Goal: Information Seeking & Learning: Learn about a topic

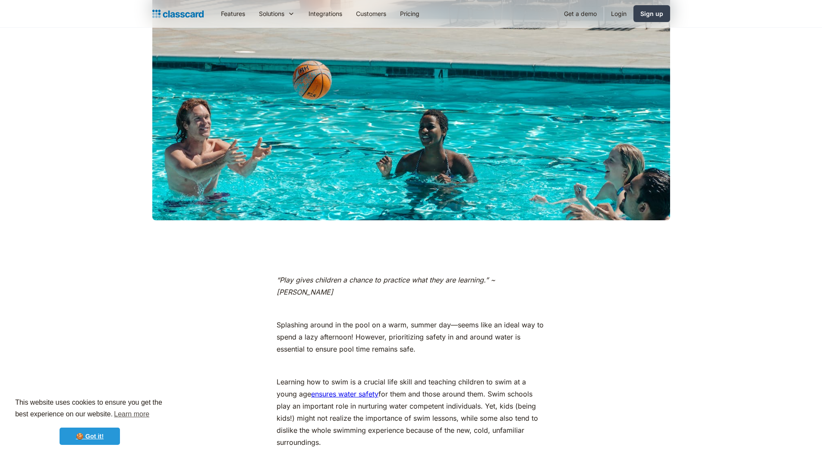
click at [79, 428] on link "🍪 Got it!" at bounding box center [90, 435] width 60 height 17
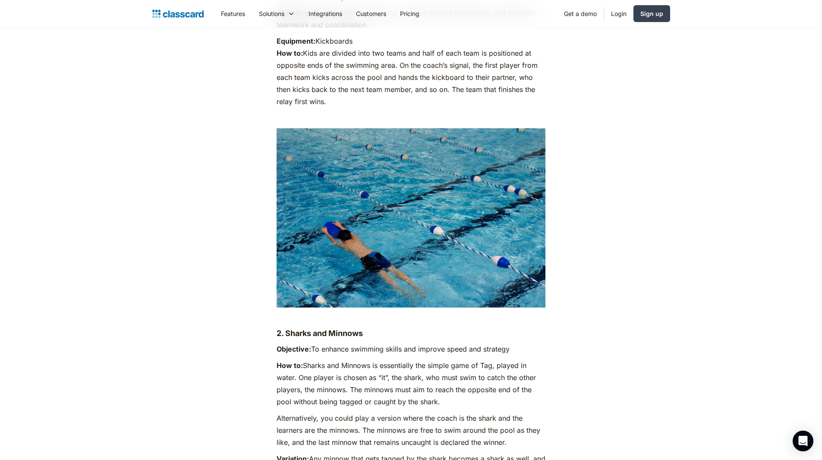
scroll to position [2652, 0]
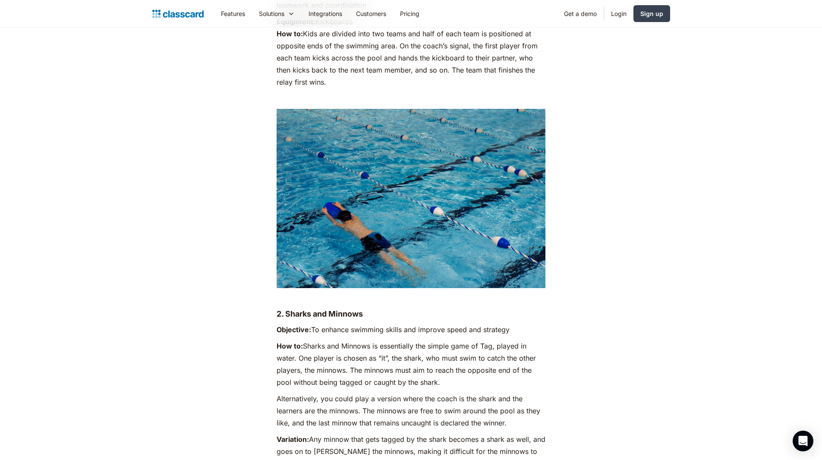
drag, startPoint x: 418, startPoint y: 265, endPoint x: 221, endPoint y: 282, distance: 197.6
drag, startPoint x: 275, startPoint y: 264, endPoint x: 398, endPoint y: 275, distance: 123.9
click at [421, 309] on h4 "2. Sharks and Minnows" at bounding box center [411, 314] width 269 height 10
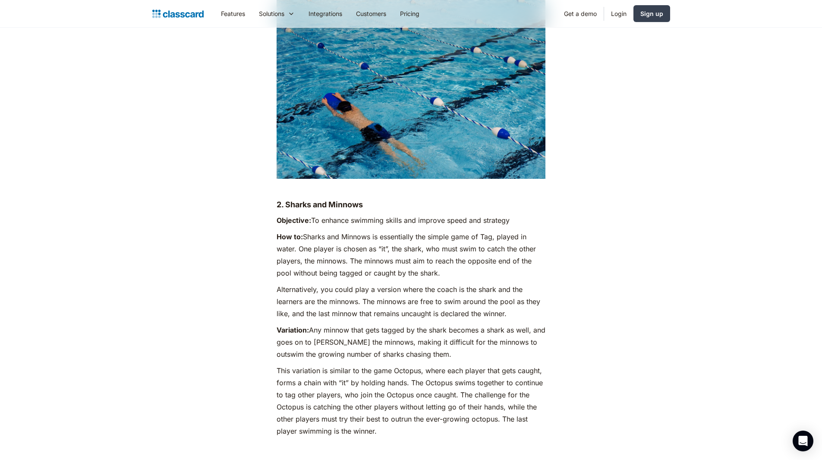
scroll to position [2782, 0]
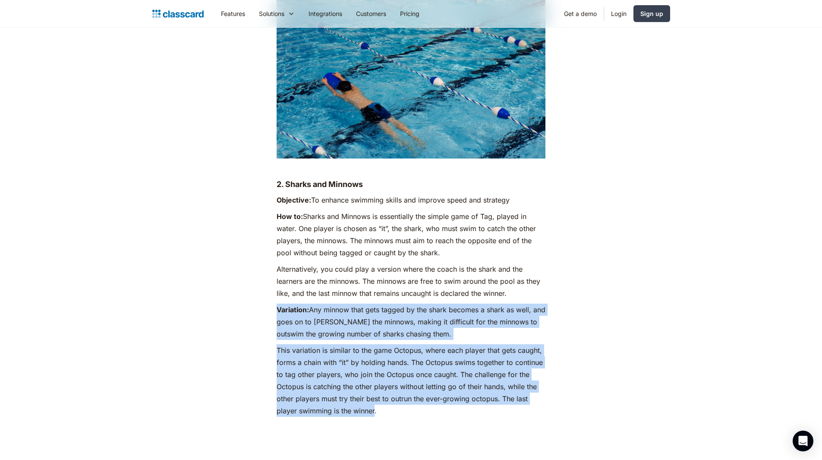
drag, startPoint x: 375, startPoint y: 366, endPoint x: 272, endPoint y: 258, distance: 148.4
drag, startPoint x: 276, startPoint y: 263, endPoint x: 420, endPoint y: 360, distance: 173.5
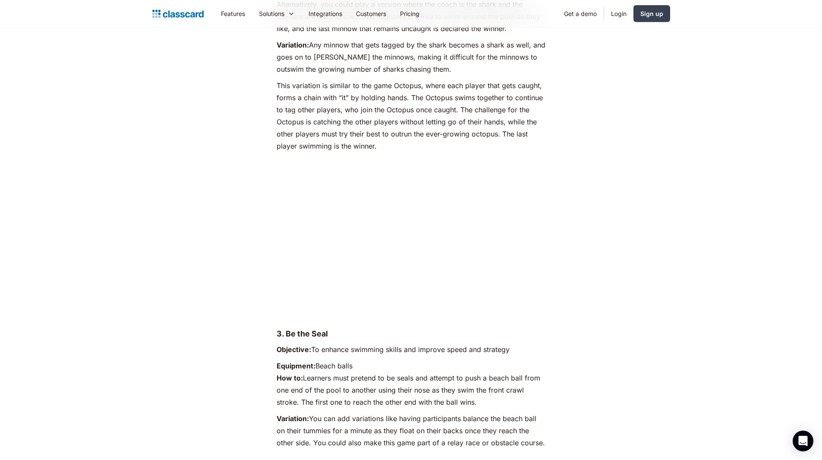
scroll to position [3084, 0]
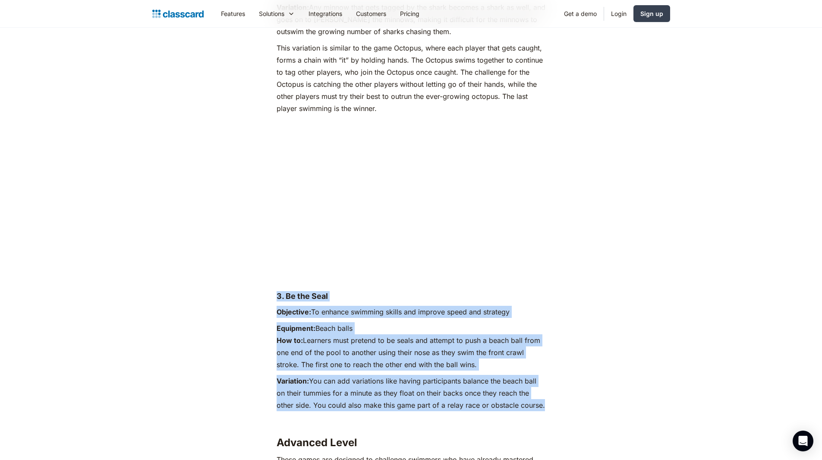
drag, startPoint x: 542, startPoint y: 359, endPoint x: 257, endPoint y: 242, distance: 307.7
click at [257, 242] on div "“Play gives children a chance to practice what they are learning.” ~ [PERSON_NA…" at bounding box center [411, 302] width 351 height 5706
click at [235, 240] on div "“Play gives children a chance to practice what they are learning.” ~ [PERSON_NA…" at bounding box center [411, 302] width 527 height 5706
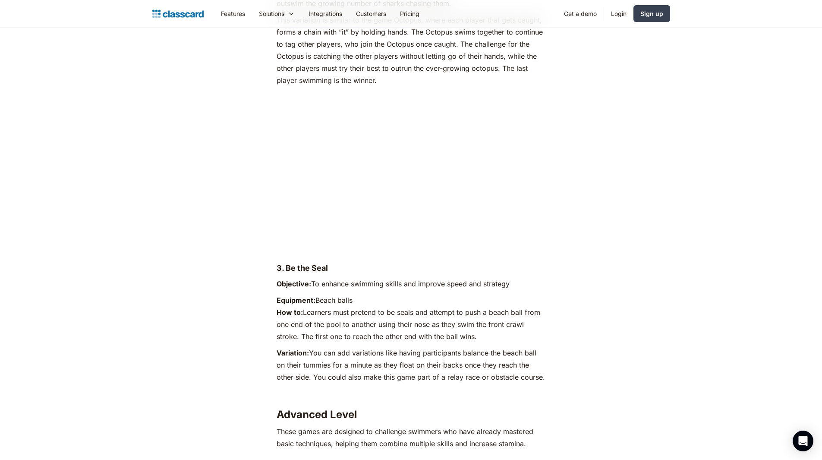
scroll to position [3127, 0]
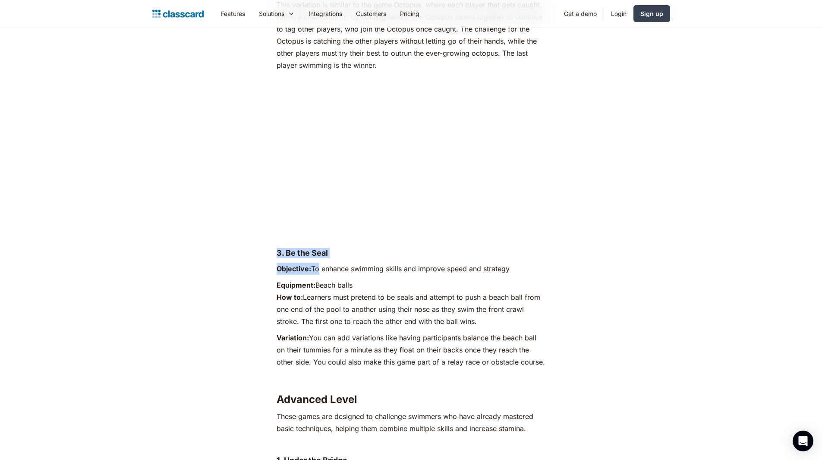
drag, startPoint x: 275, startPoint y: 199, endPoint x: 316, endPoint y: 225, distance: 49.1
click at [316, 225] on div "“Play gives children a chance to practice what they are learning.” ~ [PERSON_NA…" at bounding box center [411, 258] width 274 height 5706
click at [213, 223] on div "“Play gives children a chance to practice what they are learning.” ~ [PERSON_NA…" at bounding box center [411, 258] width 527 height 5706
drag, startPoint x: 282, startPoint y: 193, endPoint x: 564, endPoint y: 317, distance: 307.9
click at [564, 317] on div "“Play gives children a chance to practice what they are learning.” ~ [PERSON_NA…" at bounding box center [411, 258] width 351 height 5706
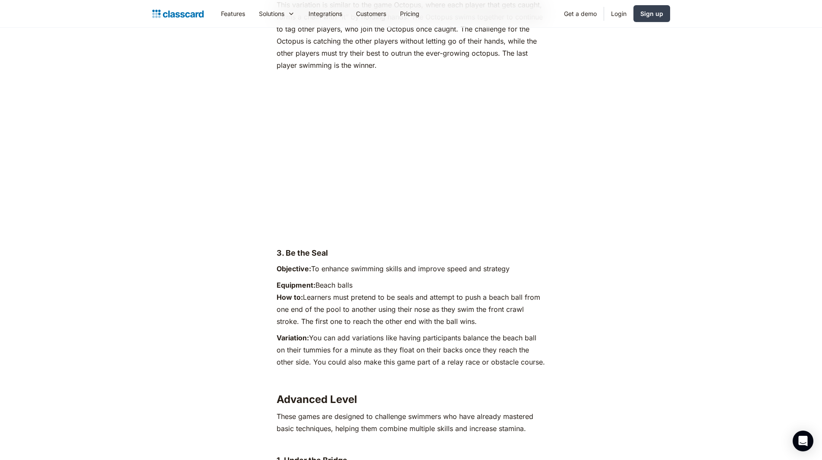
click at [125, 237] on main "“Play gives children a chance to practice what they are learning.” ~ [PERSON_NA…" at bounding box center [411, 236] width 822 height 5749
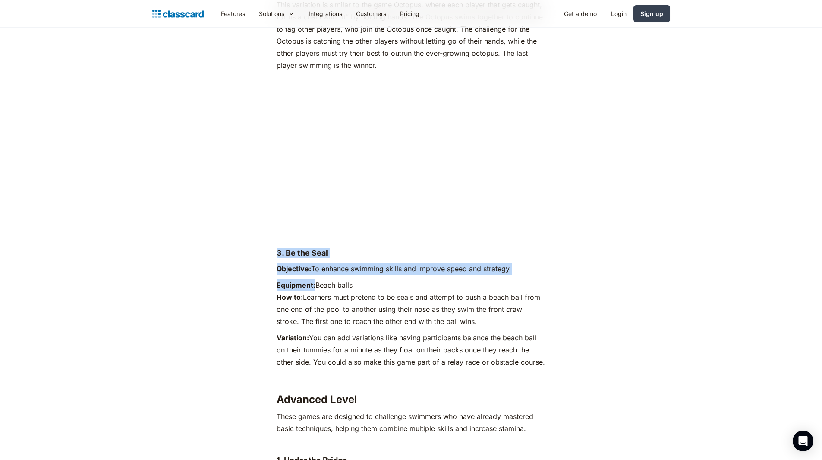
drag, startPoint x: 350, startPoint y: 256, endPoint x: 296, endPoint y: 190, distance: 85.6
click at [296, 190] on div "“Play gives children a chance to practice what they are learning.” ~ [PERSON_NA…" at bounding box center [411, 253] width 269 height 5696
click at [161, 215] on div "“Play gives children a chance to practice what they are learning.” ~ [PERSON_NA…" at bounding box center [411, 258] width 527 height 5706
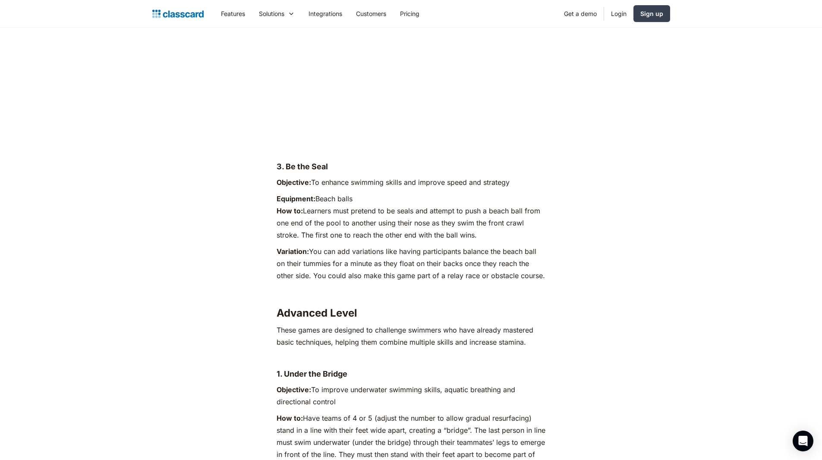
scroll to position [3257, 0]
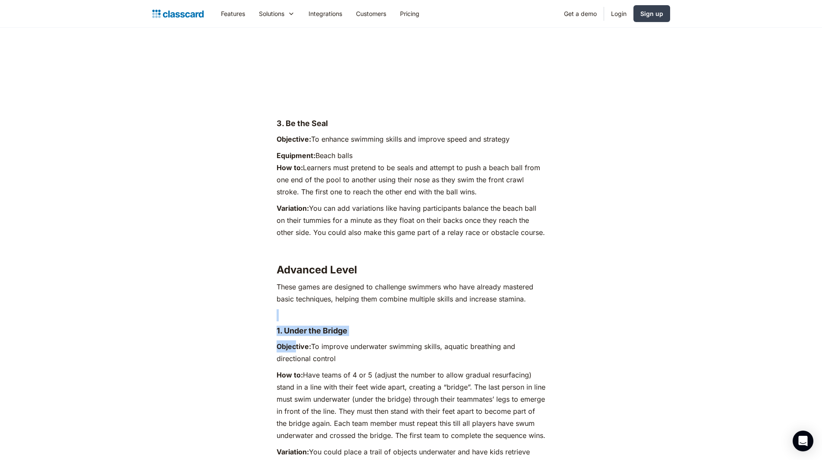
drag, startPoint x: 273, startPoint y: 273, endPoint x: 293, endPoint y: 281, distance: 21.7
click at [294, 282] on div "“Play gives children a chance to practice what they are learning.” ~ [PERSON_NA…" at bounding box center [411, 129] width 351 height 5706
click at [215, 281] on div "“Play gives children a chance to practice what they are learning.” ~ [PERSON_NA…" at bounding box center [411, 129] width 527 height 5706
drag, startPoint x: 335, startPoint y: 312, endPoint x: 252, endPoint y: 274, distance: 92.1
click at [252, 274] on div "“Play gives children a chance to practice what they are learning.” ~ [PERSON_NA…" at bounding box center [411, 129] width 351 height 5706
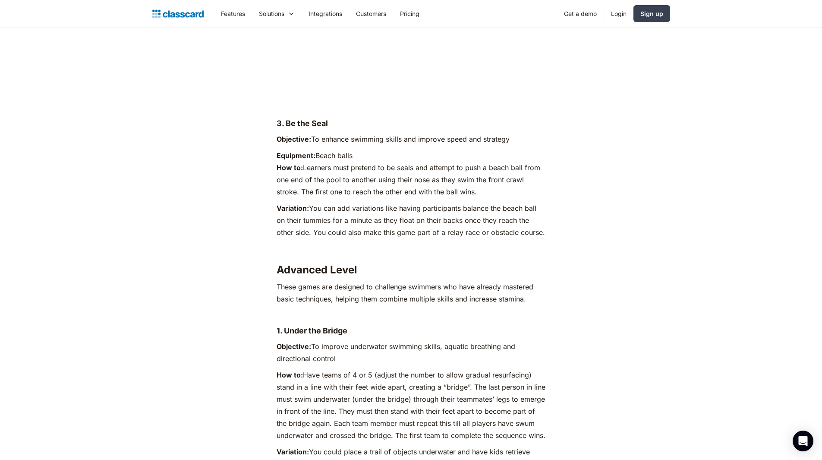
click at [246, 291] on div "“Play gives children a chance to practice what they are learning.” ~ [PERSON_NA…" at bounding box center [411, 129] width 351 height 5706
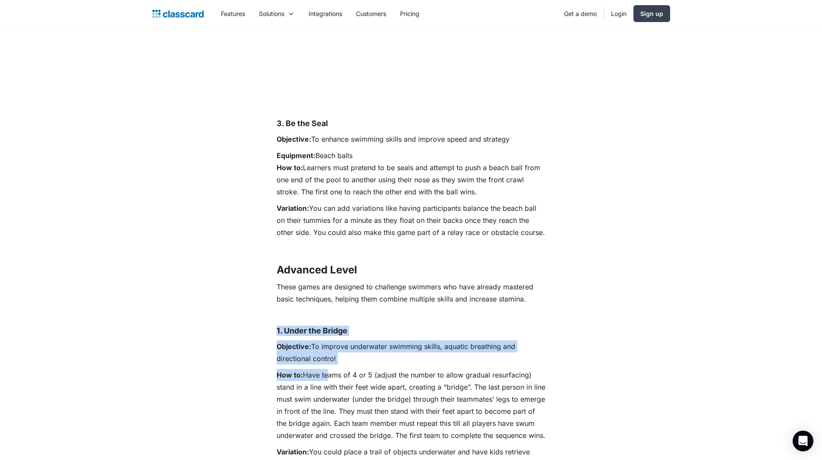
drag, startPoint x: 273, startPoint y: 278, endPoint x: 326, endPoint y: 319, distance: 67.4
click at [326, 319] on div "“Play gives children a chance to practice what they are learning.” ~ [PERSON_NA…" at bounding box center [411, 129] width 351 height 5706
click at [375, 340] on p "Objective: To improve underwater swimming skills, aquatic breathing and directi…" at bounding box center [411, 352] width 269 height 24
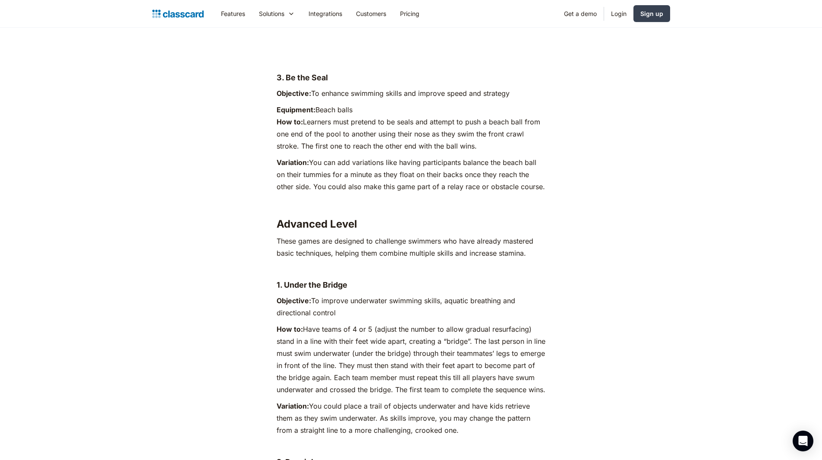
scroll to position [3429, 0]
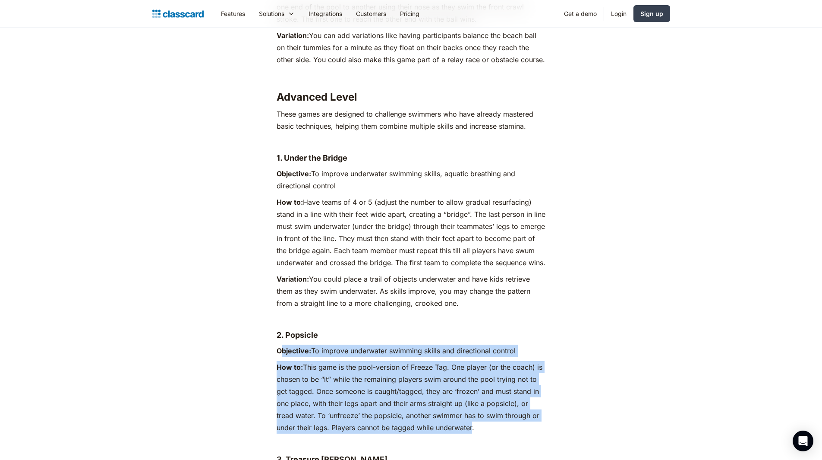
drag, startPoint x: 472, startPoint y: 391, endPoint x: 280, endPoint y: 310, distance: 208.1
drag, startPoint x: 260, startPoint y: 290, endPoint x: 502, endPoint y: 403, distance: 266.7
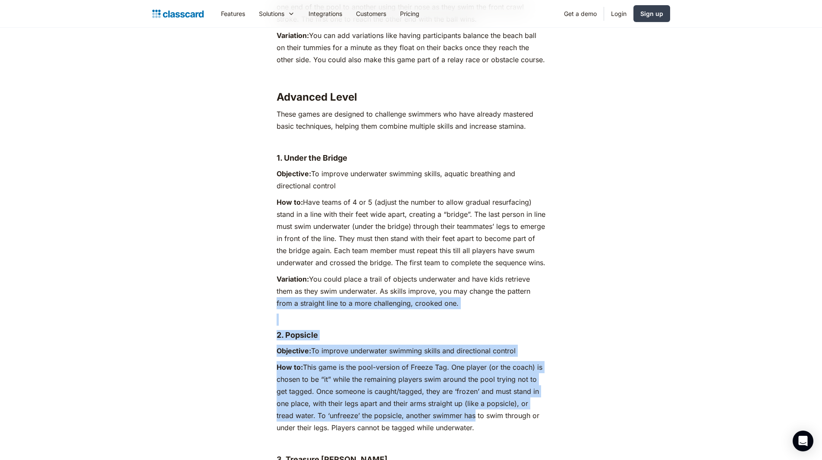
drag, startPoint x: 472, startPoint y: 381, endPoint x: 240, endPoint y: 268, distance: 257.3
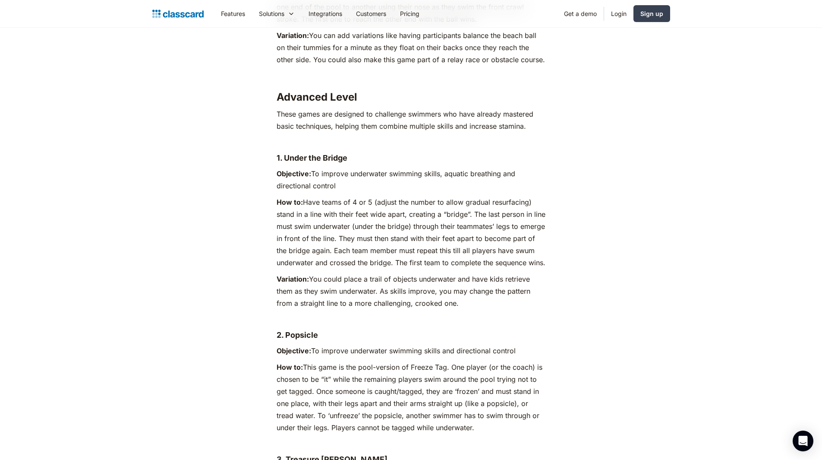
click at [497, 391] on p "How to: This game is the pool-version of Freeze Tag. One player (or the coach) …" at bounding box center [411, 397] width 269 height 73
drag, startPoint x: 477, startPoint y: 396, endPoint x: 175, endPoint y: 295, distance: 319.1
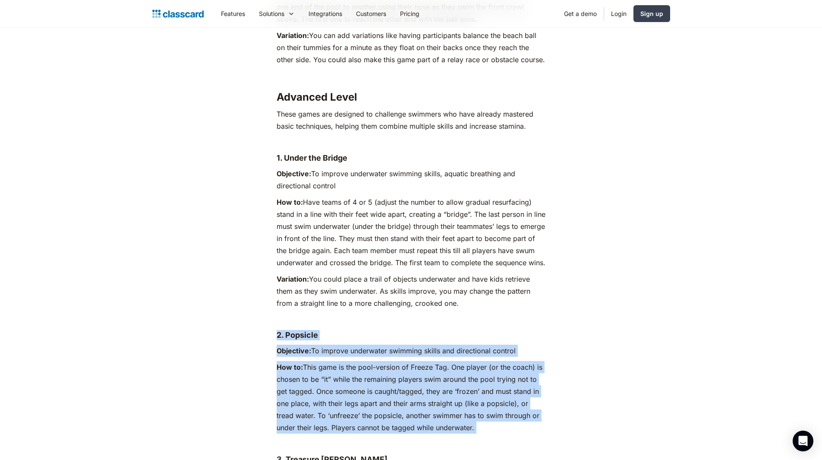
drag, startPoint x: 275, startPoint y: 292, endPoint x: 493, endPoint y: 402, distance: 244.0
click at [486, 393] on p "How to: This game is the pool-version of Freeze Tag. One player (or the coach) …" at bounding box center [411, 397] width 269 height 73
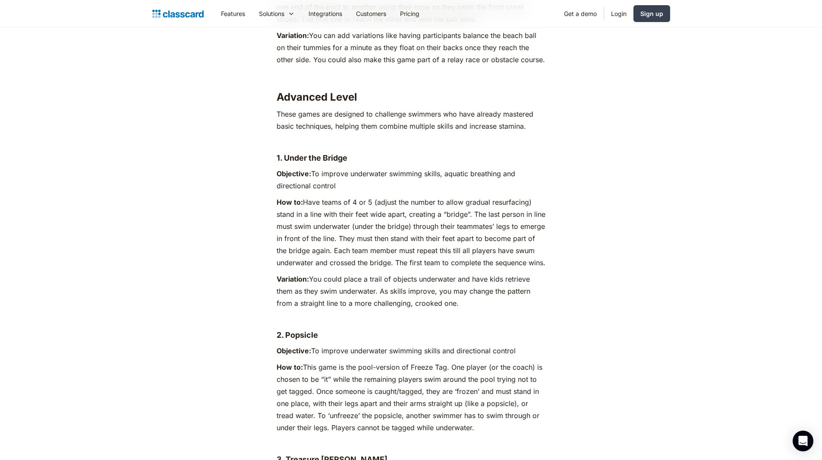
drag, startPoint x: 476, startPoint y: 391, endPoint x: 245, endPoint y: 303, distance: 247.3
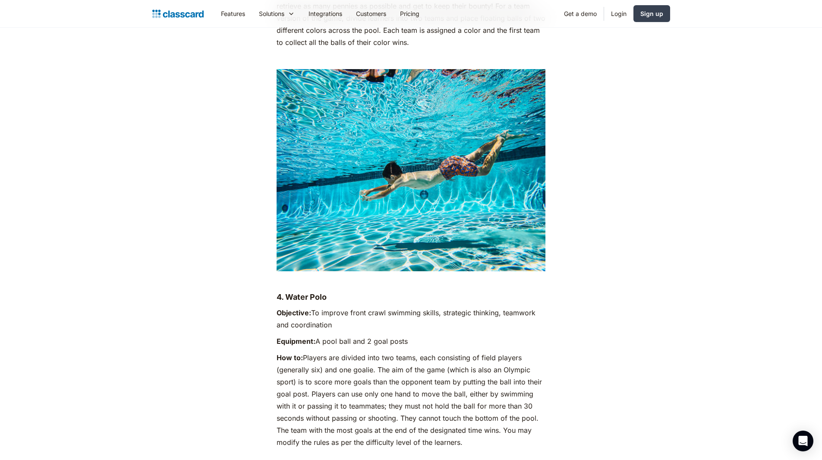
scroll to position [4034, 0]
